Goal: Transaction & Acquisition: Purchase product/service

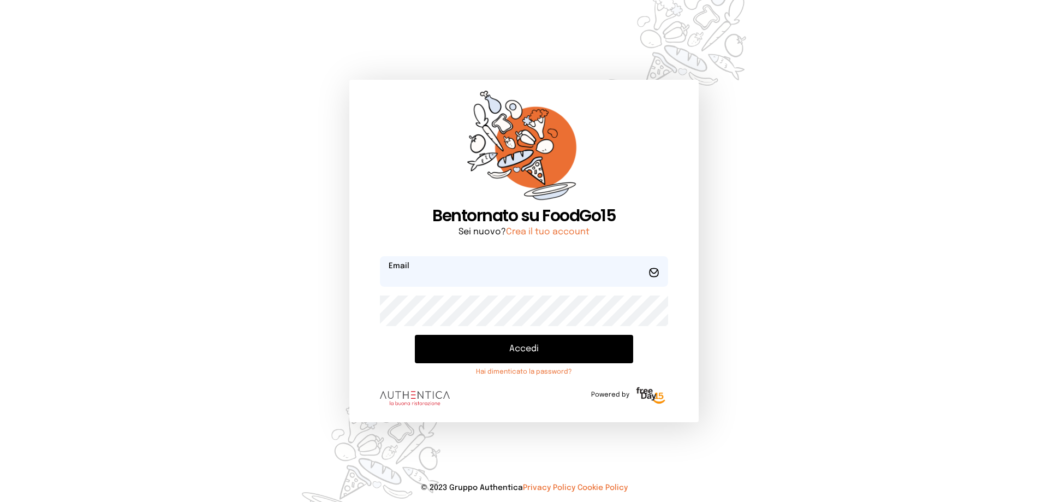
type input "**********"
click at [513, 345] on button "Accedi" at bounding box center [524, 349] width 218 height 28
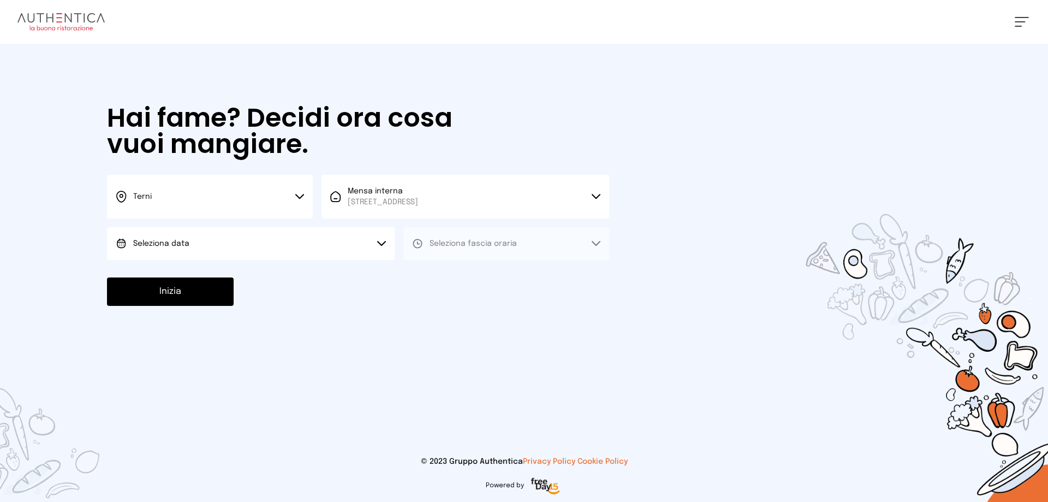
drag, startPoint x: 300, startPoint y: 197, endPoint x: 299, endPoint y: 191, distance: 6.1
click at [299, 191] on button "Terni" at bounding box center [210, 197] width 206 height 44
click at [175, 232] on li "Terni" at bounding box center [210, 232] width 206 height 29
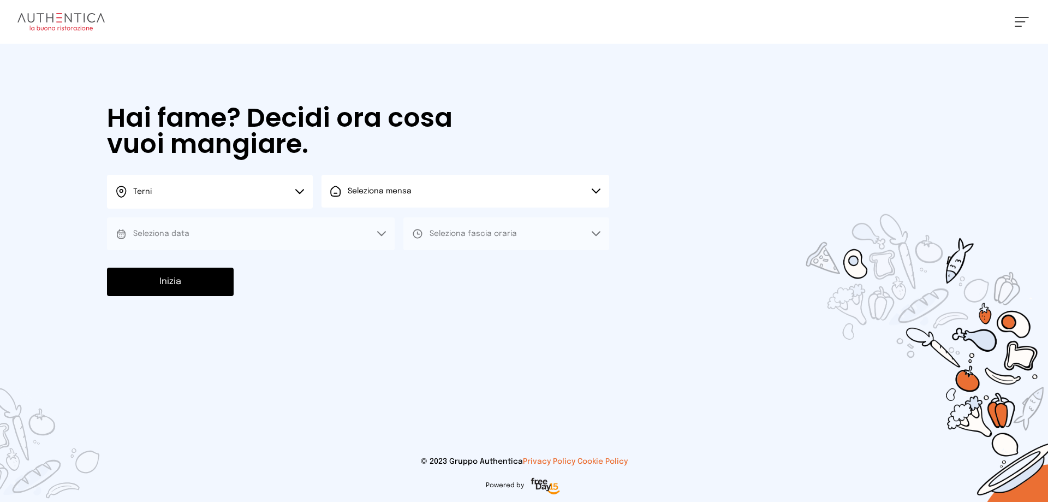
click at [598, 188] on button "Seleziona mensa" at bounding box center [466, 191] width 288 height 33
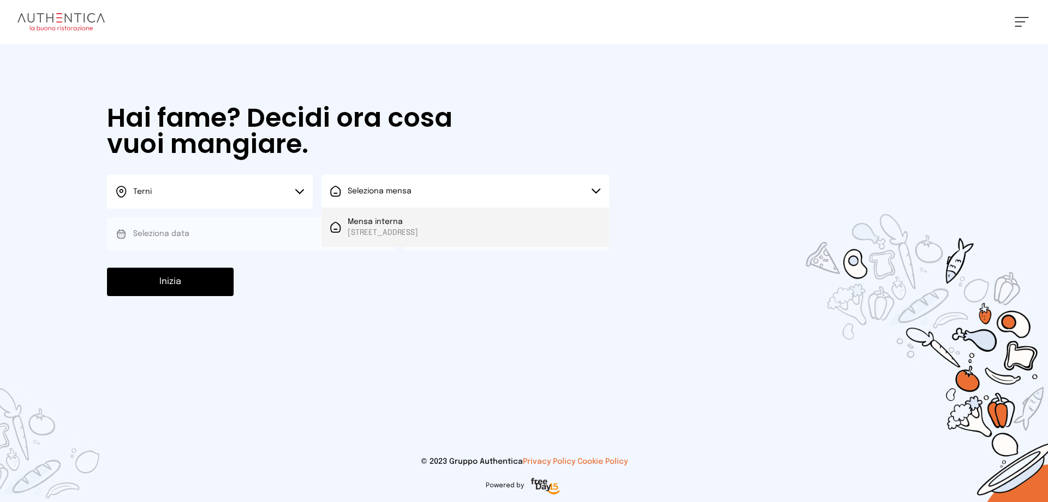
click at [406, 224] on span "Mensa interna" at bounding box center [383, 221] width 70 height 11
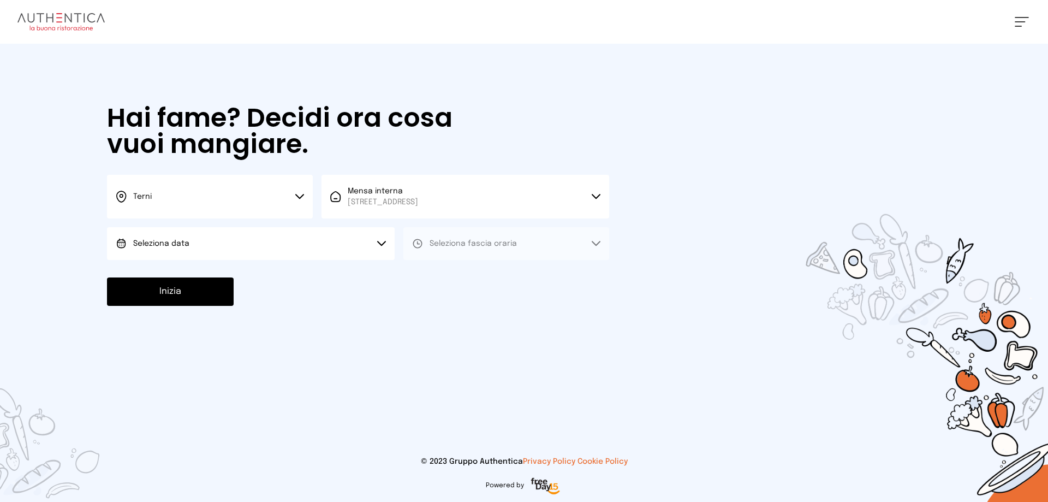
click at [383, 241] on icon at bounding box center [381, 243] width 9 height 5
click at [155, 271] on span "[DATE], [DATE]" at bounding box center [160, 274] width 54 height 11
click at [595, 242] on icon at bounding box center [596, 243] width 9 height 5
click at [436, 275] on span "Pranzo" at bounding box center [443, 274] width 26 height 11
click at [195, 295] on button "Inizia" at bounding box center [170, 291] width 127 height 28
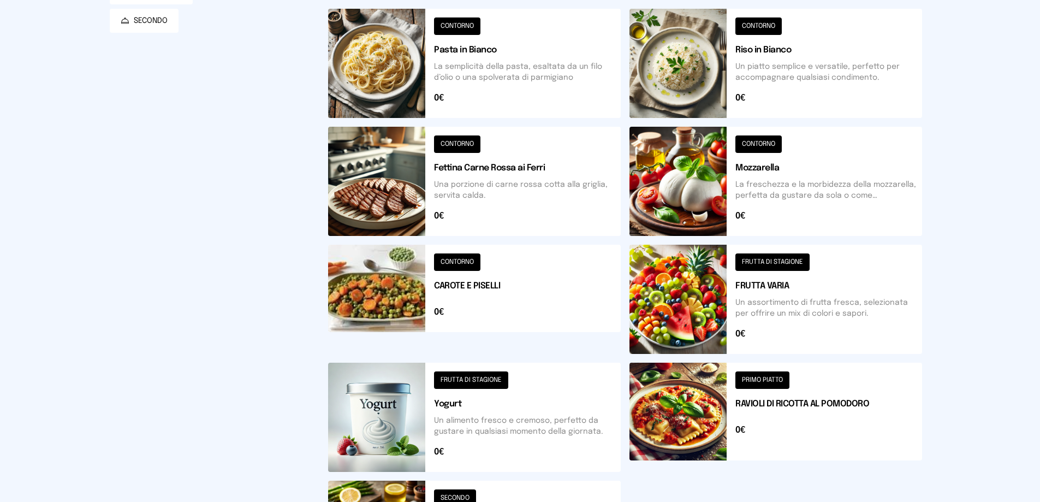
scroll to position [328, 0]
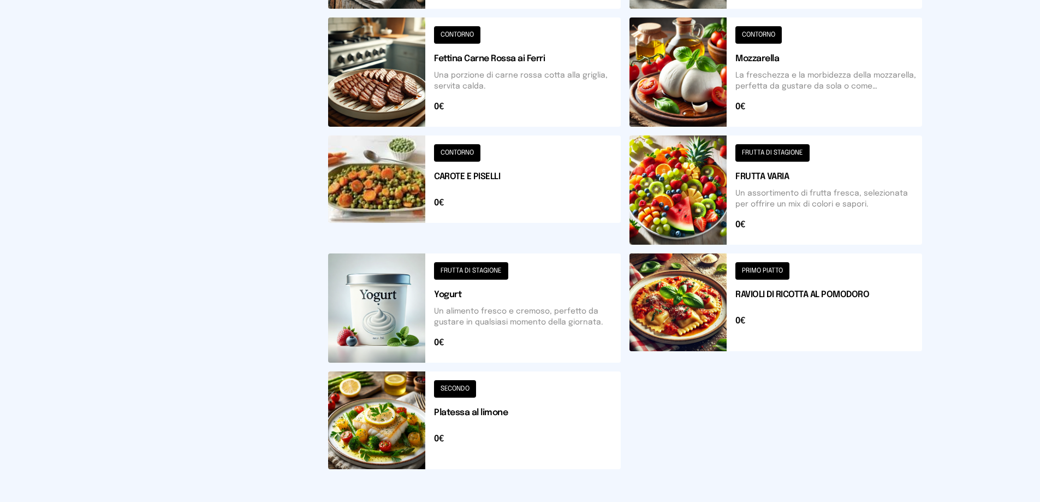
click at [449, 384] on button at bounding box center [474, 420] width 293 height 98
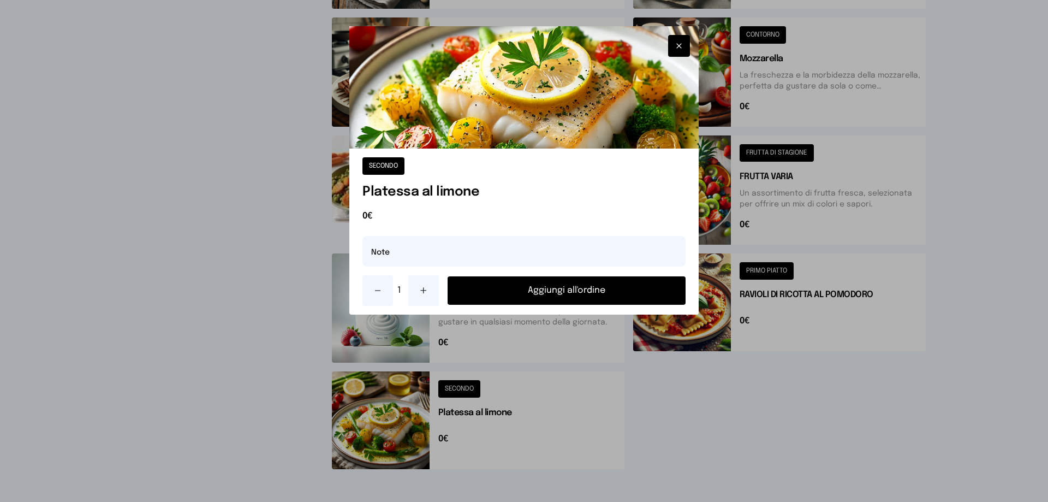
click at [568, 294] on button "Aggiungi all'ordine" at bounding box center [567, 290] width 238 height 28
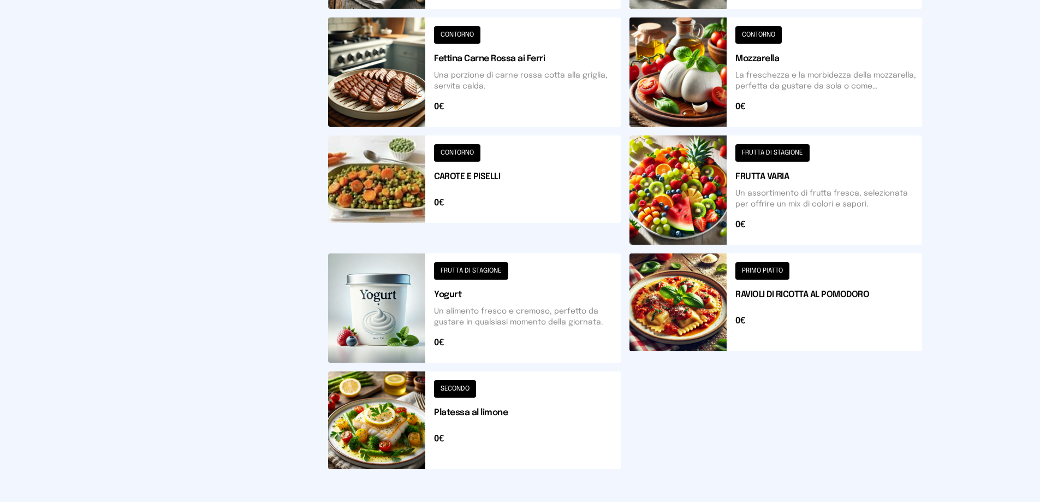
click at [767, 269] on button at bounding box center [776, 307] width 293 height 109
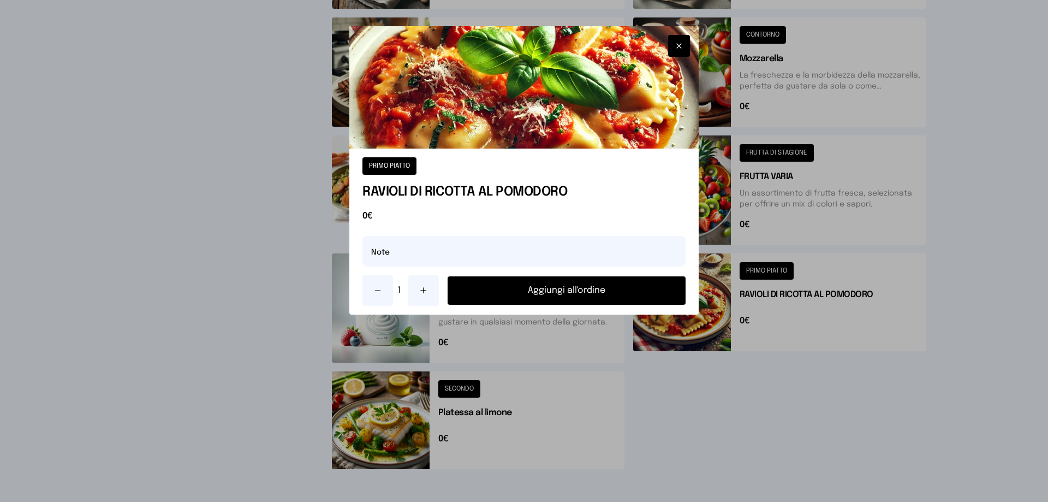
click at [564, 292] on button "Aggiungi all'ordine" at bounding box center [567, 290] width 238 height 28
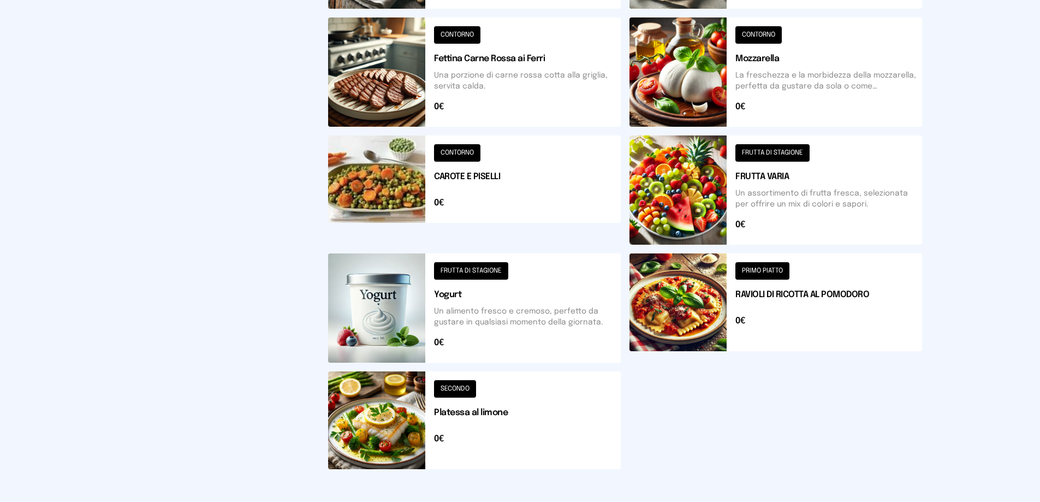
click at [770, 148] on button at bounding box center [776, 189] width 293 height 109
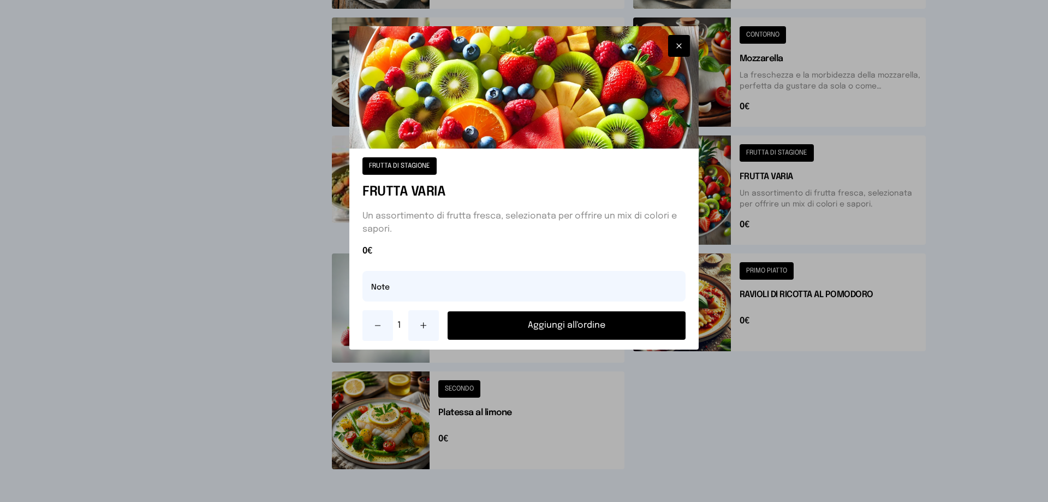
click at [571, 323] on button "Aggiungi all'ordine" at bounding box center [567, 325] width 238 height 28
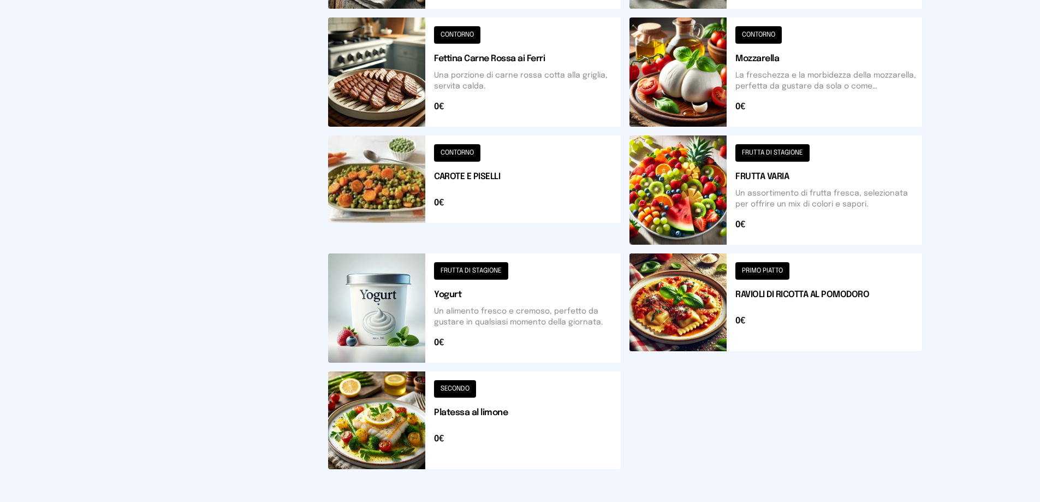
click at [463, 386] on button at bounding box center [474, 420] width 293 height 98
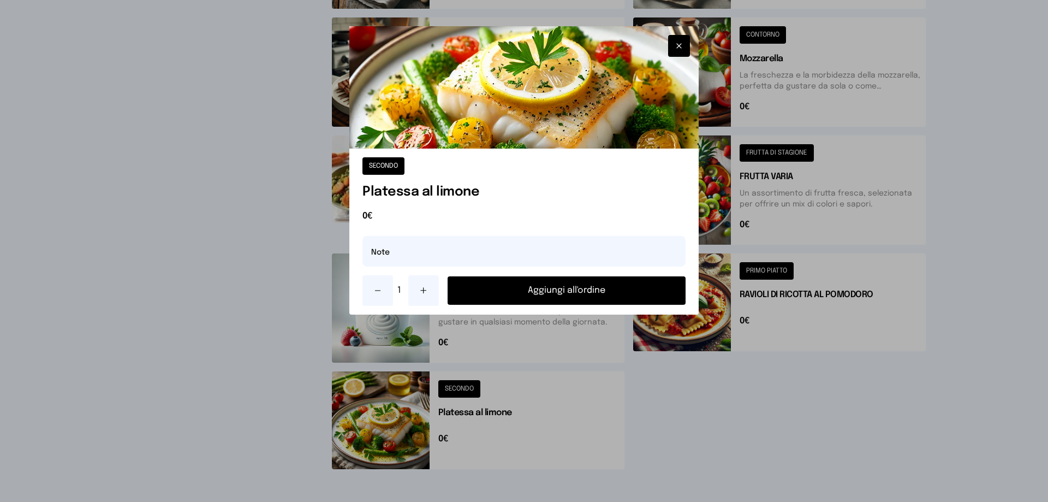
click at [574, 293] on button "Aggiungi all'ordine" at bounding box center [567, 290] width 238 height 28
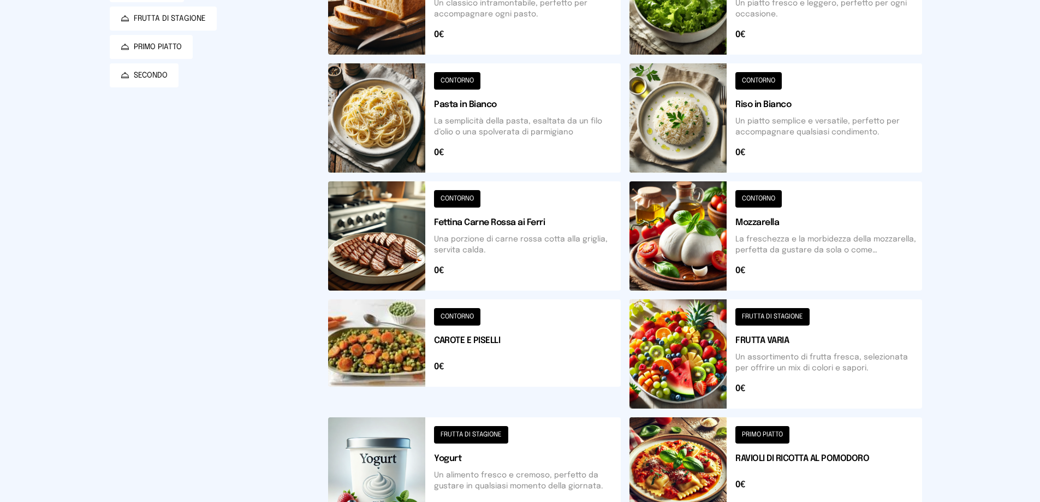
scroll to position [55, 0]
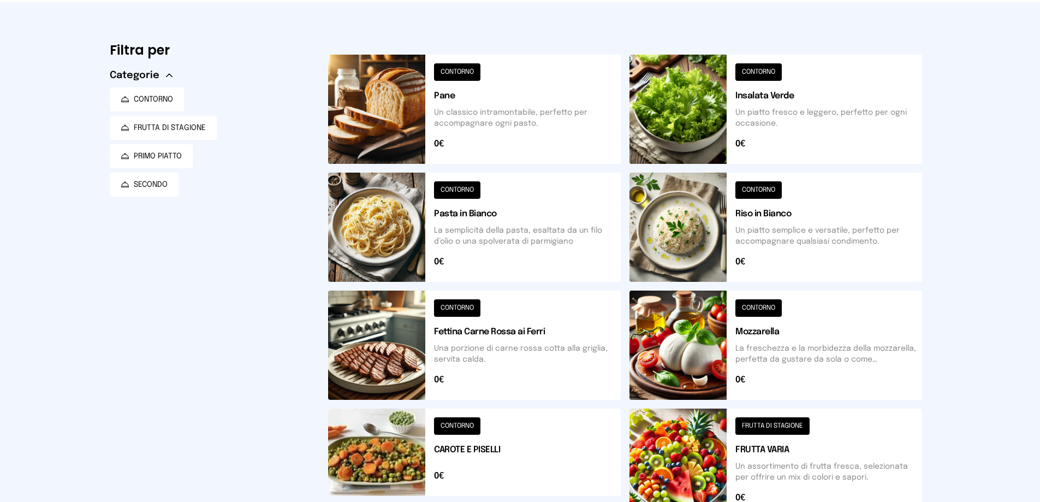
click at [459, 69] on button at bounding box center [474, 109] width 293 height 109
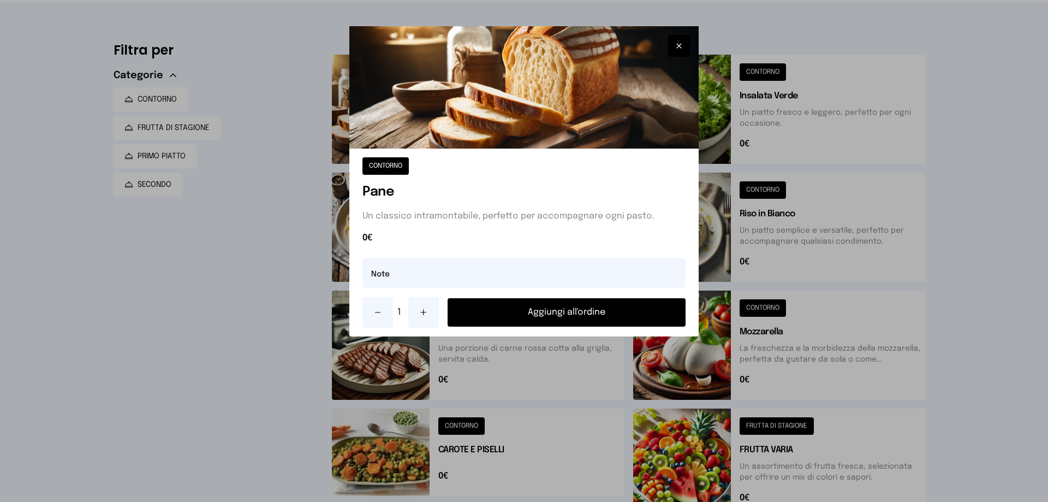
click at [566, 308] on button "Aggiungi all'ordine" at bounding box center [567, 312] width 238 height 28
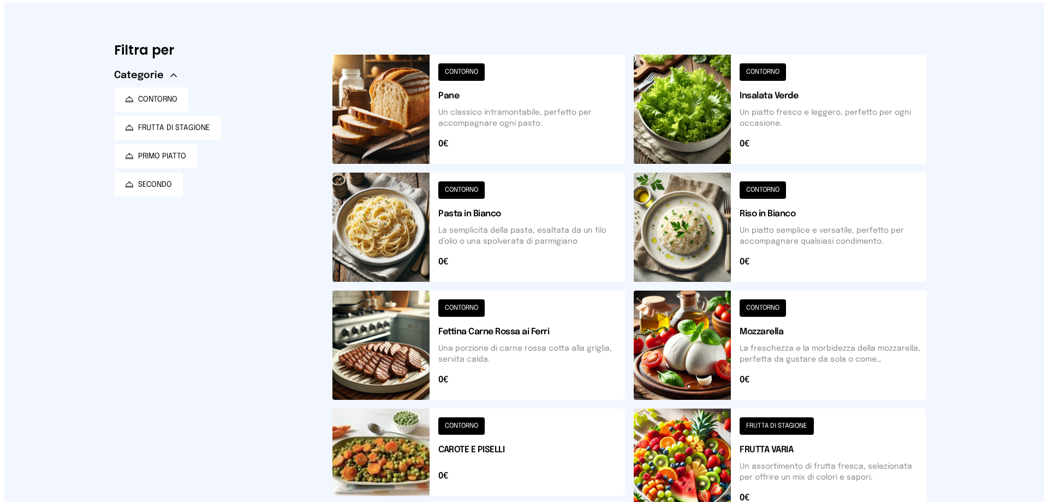
scroll to position [0, 0]
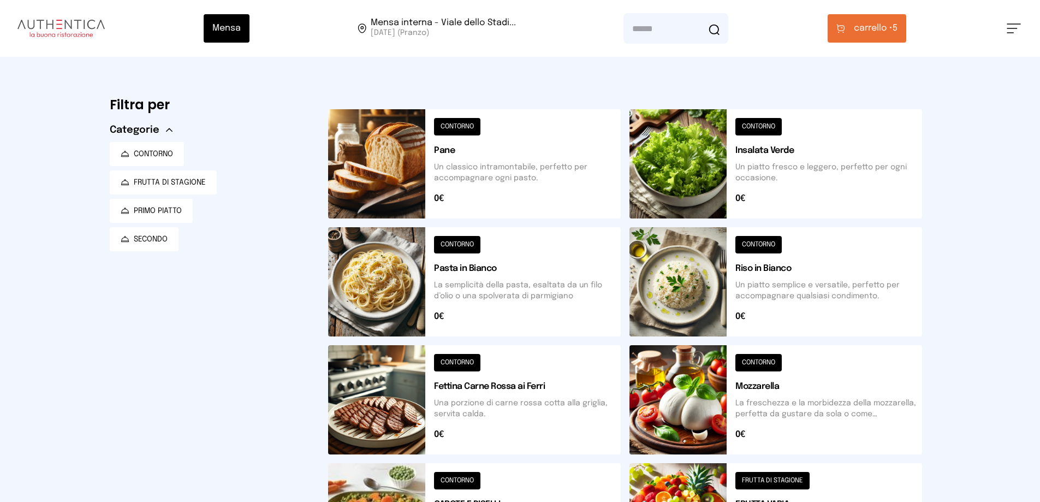
click at [902, 27] on button "carrello • 5" at bounding box center [867, 28] width 79 height 28
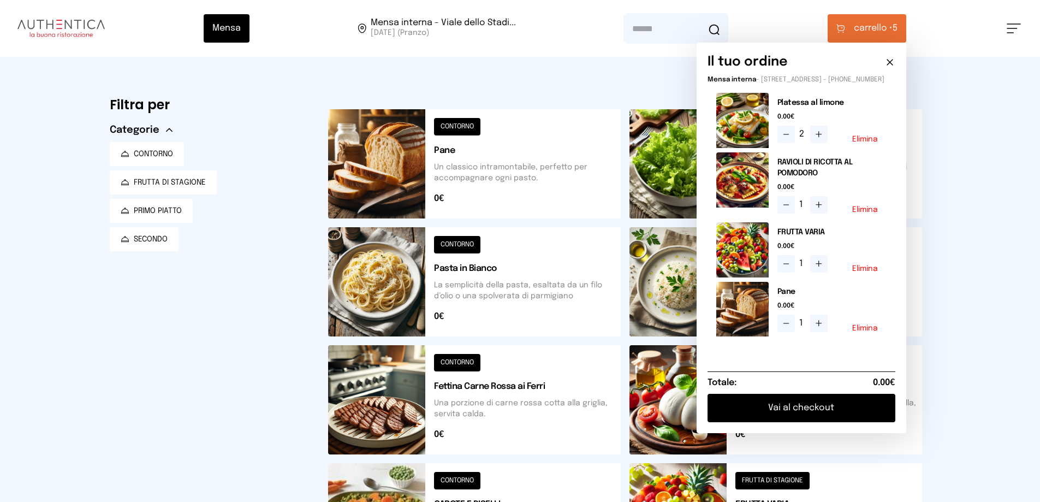
click at [833, 421] on button "Vai al checkout" at bounding box center [802, 408] width 188 height 28
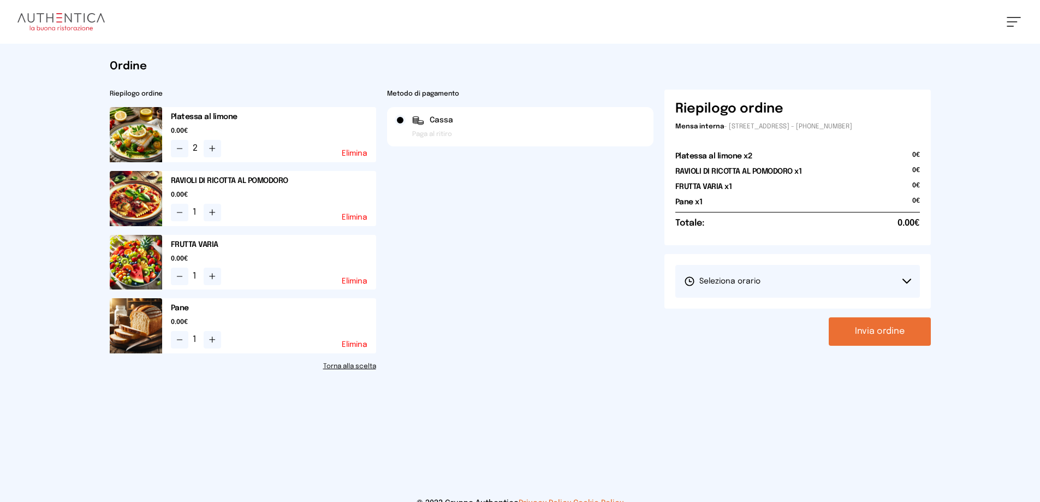
click at [905, 277] on button "Seleziona orario" at bounding box center [797, 281] width 245 height 33
click at [708, 308] on span "1° Turno (13:00 - 15:00)" at bounding box center [725, 311] width 82 height 11
click at [894, 331] on button "Invia ordine" at bounding box center [880, 331] width 102 height 28
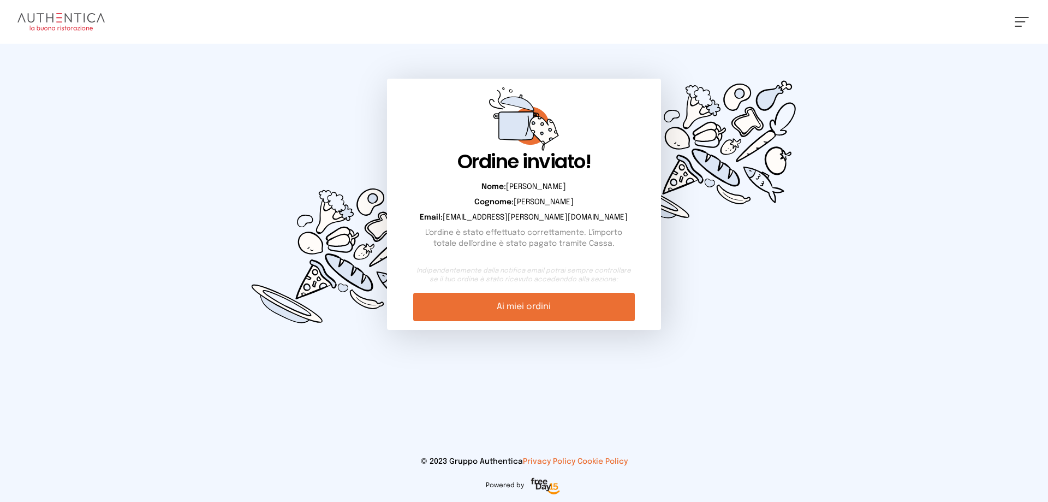
click at [512, 309] on link "Ai miei ordini" at bounding box center [523, 307] width 221 height 28
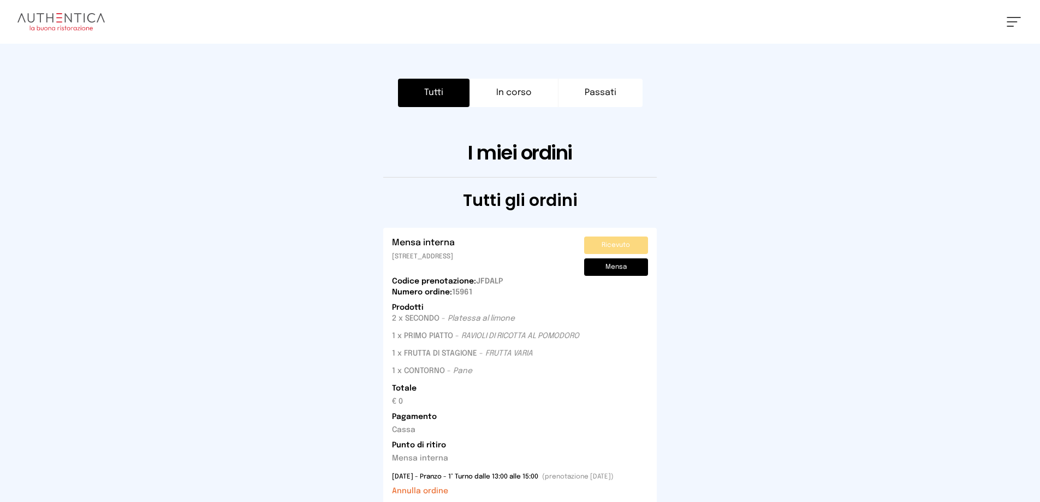
click at [1011, 23] on button at bounding box center [1014, 22] width 14 height 10
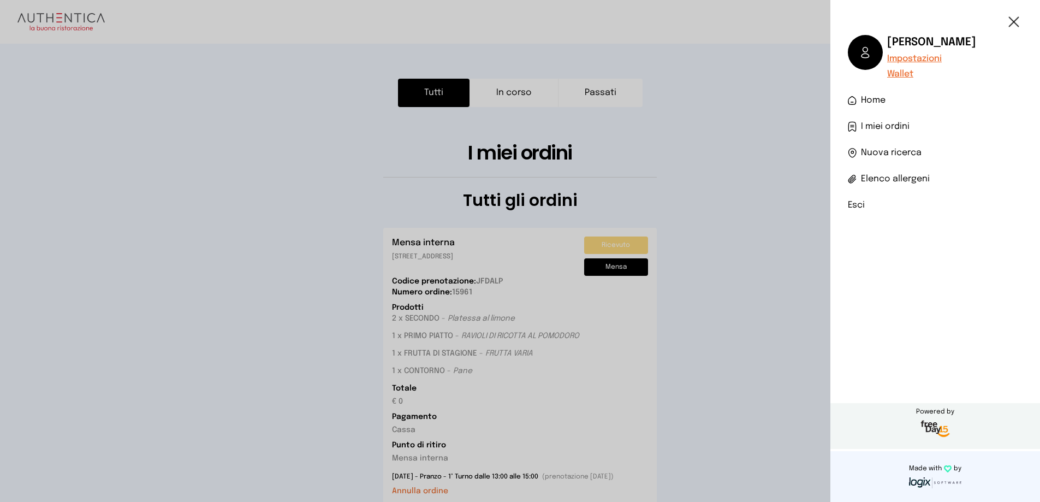
click at [855, 201] on li "Esci" at bounding box center [935, 205] width 175 height 13
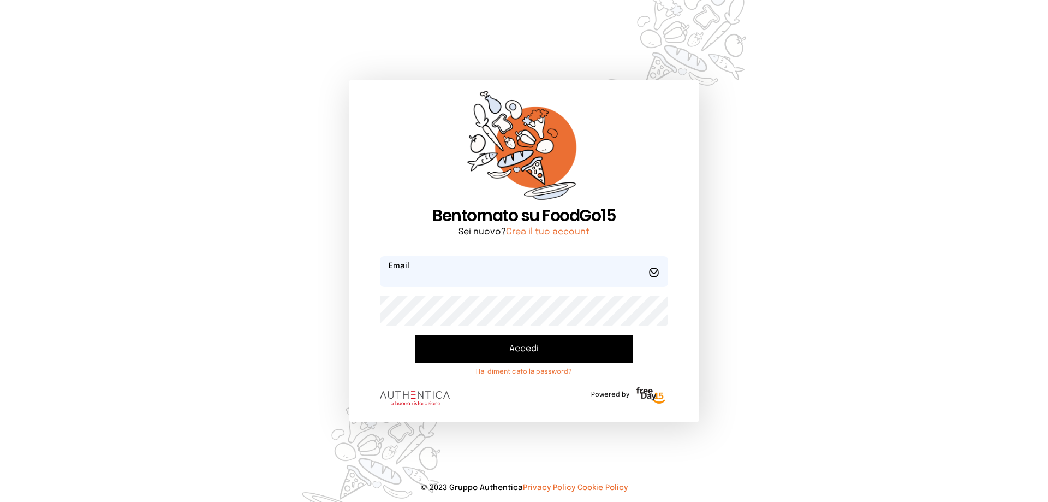
type input "**********"
